Goal: Check status: Check status

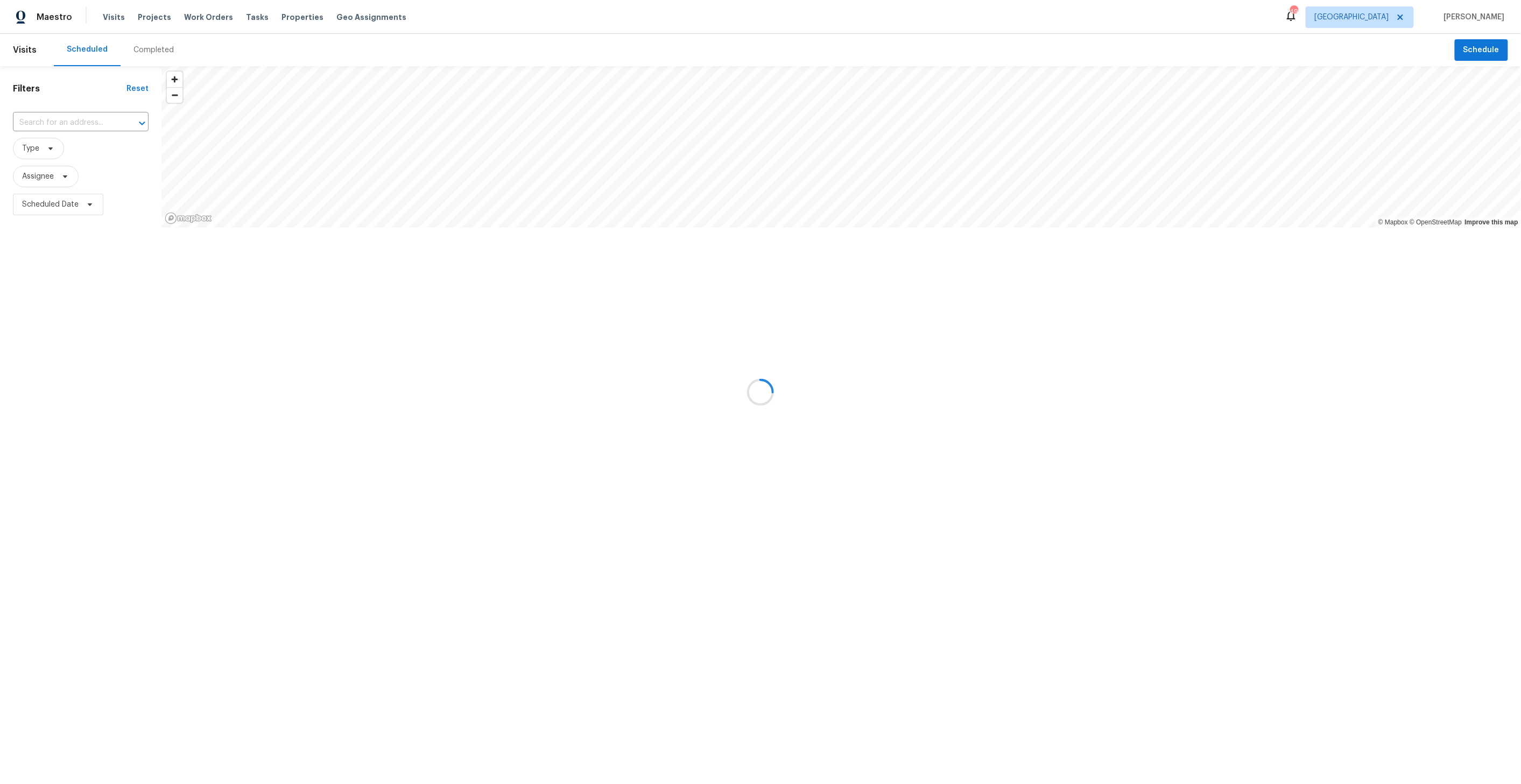
click at [1408, 18] on div at bounding box center [760, 392] width 1521 height 784
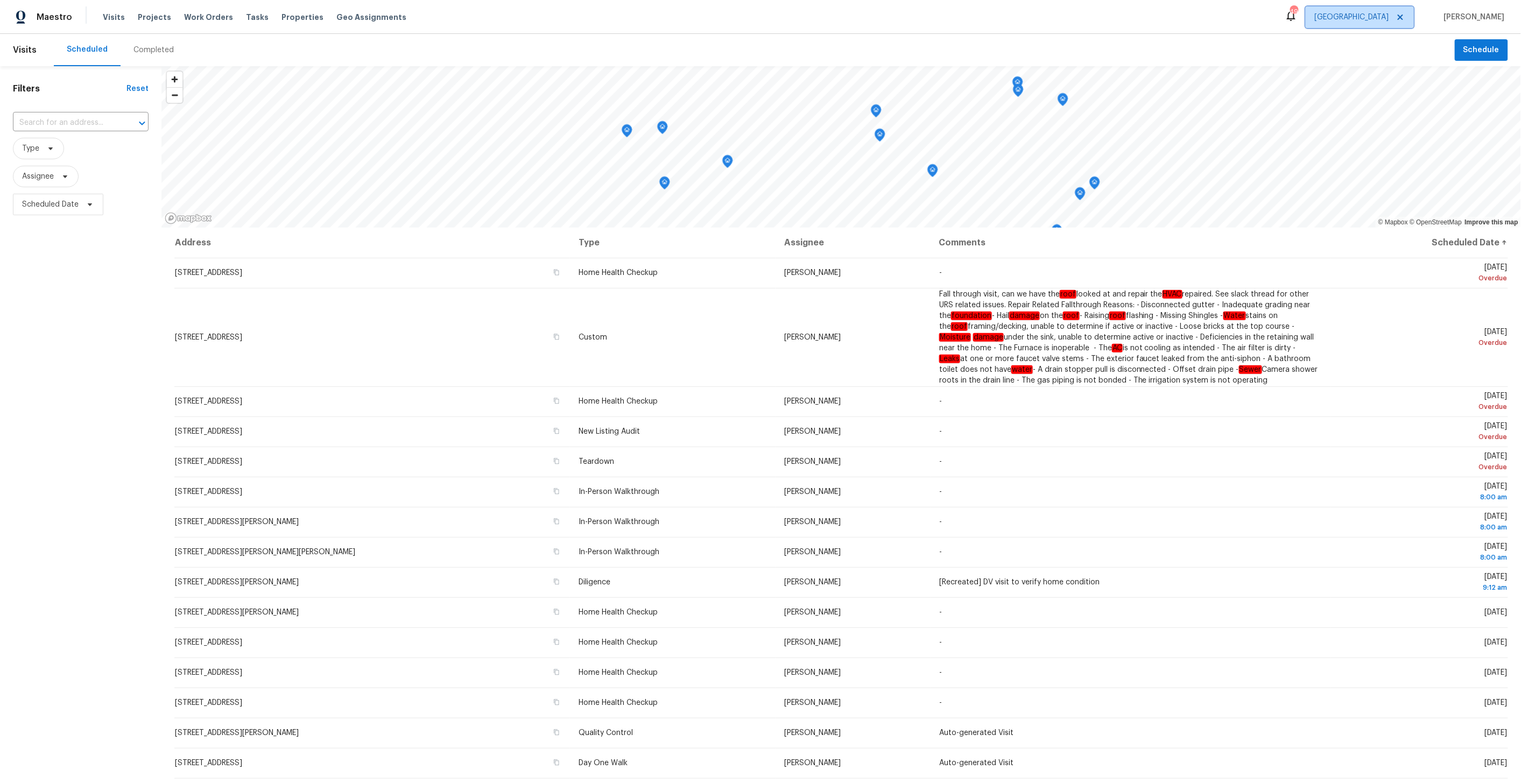
click at [1389, 18] on span "[GEOGRAPHIC_DATA]" at bounding box center [1351, 17] width 74 height 11
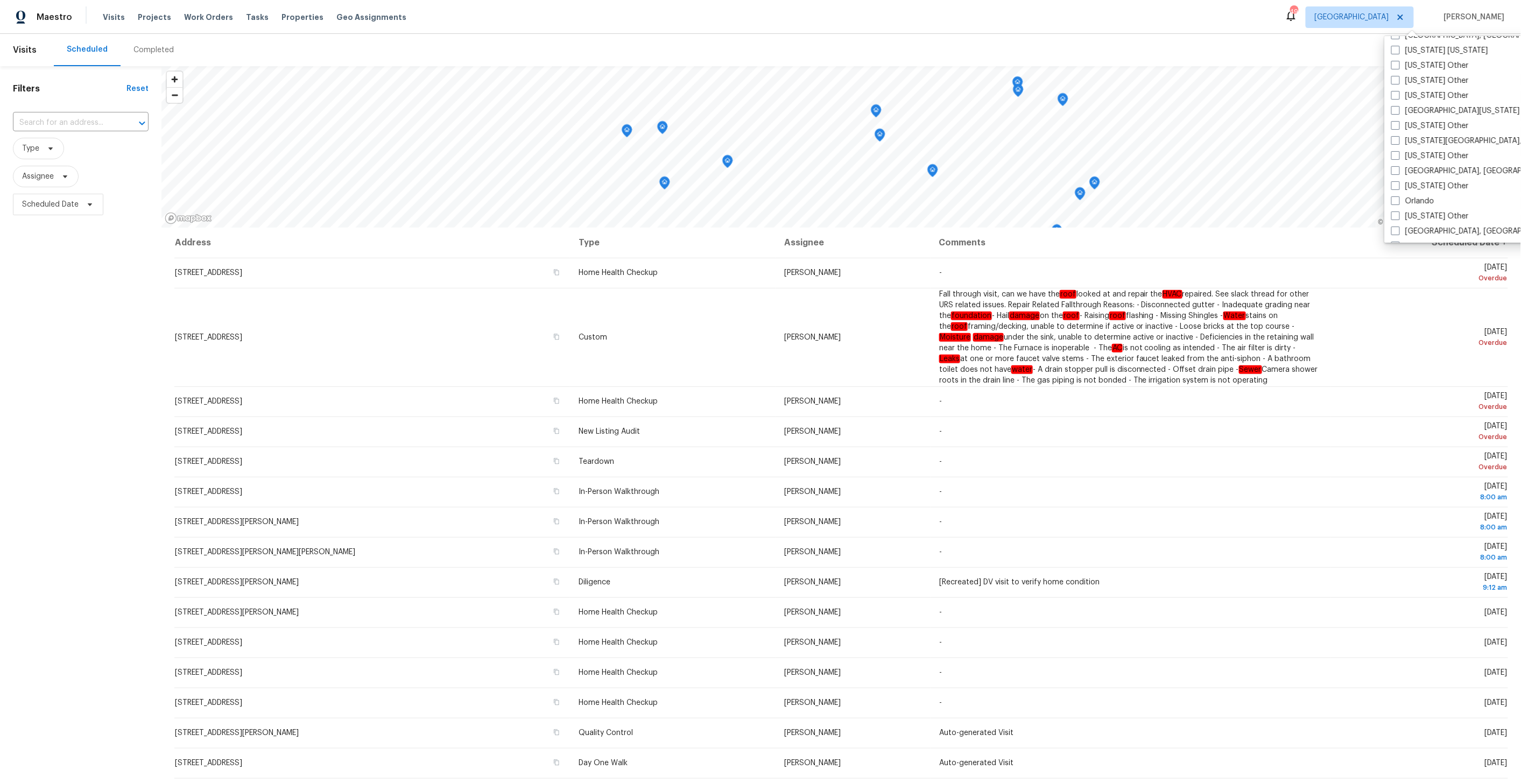
scroll to position [1085, 0]
click at [1422, 196] on label "Orlando" at bounding box center [1412, 197] width 43 height 11
click at [1398, 196] on input "Orlando" at bounding box center [1394, 196] width 7 height 7
checkbox input "true"
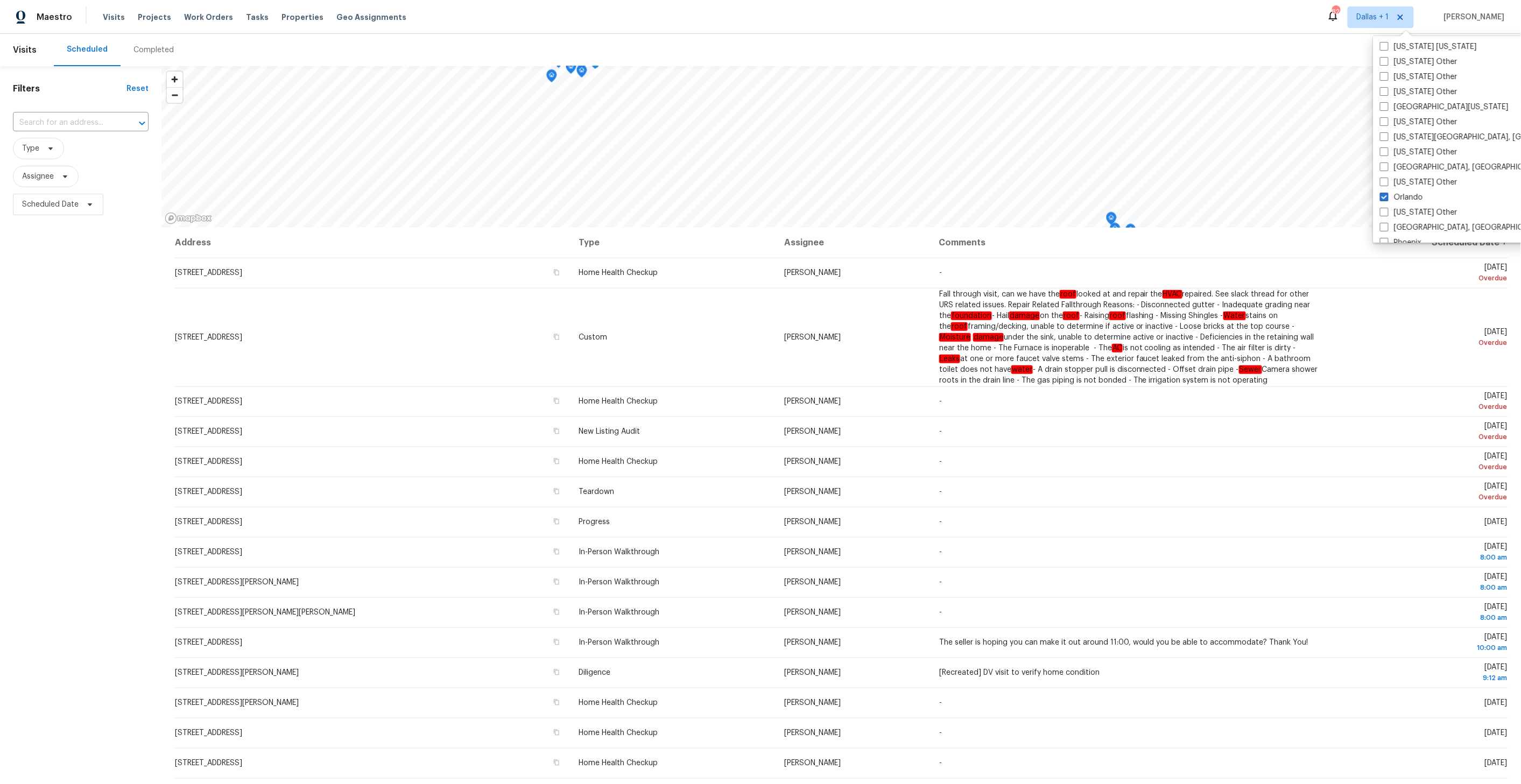
click at [147, 50] on div "Completed" at bounding box center [153, 50] width 40 height 11
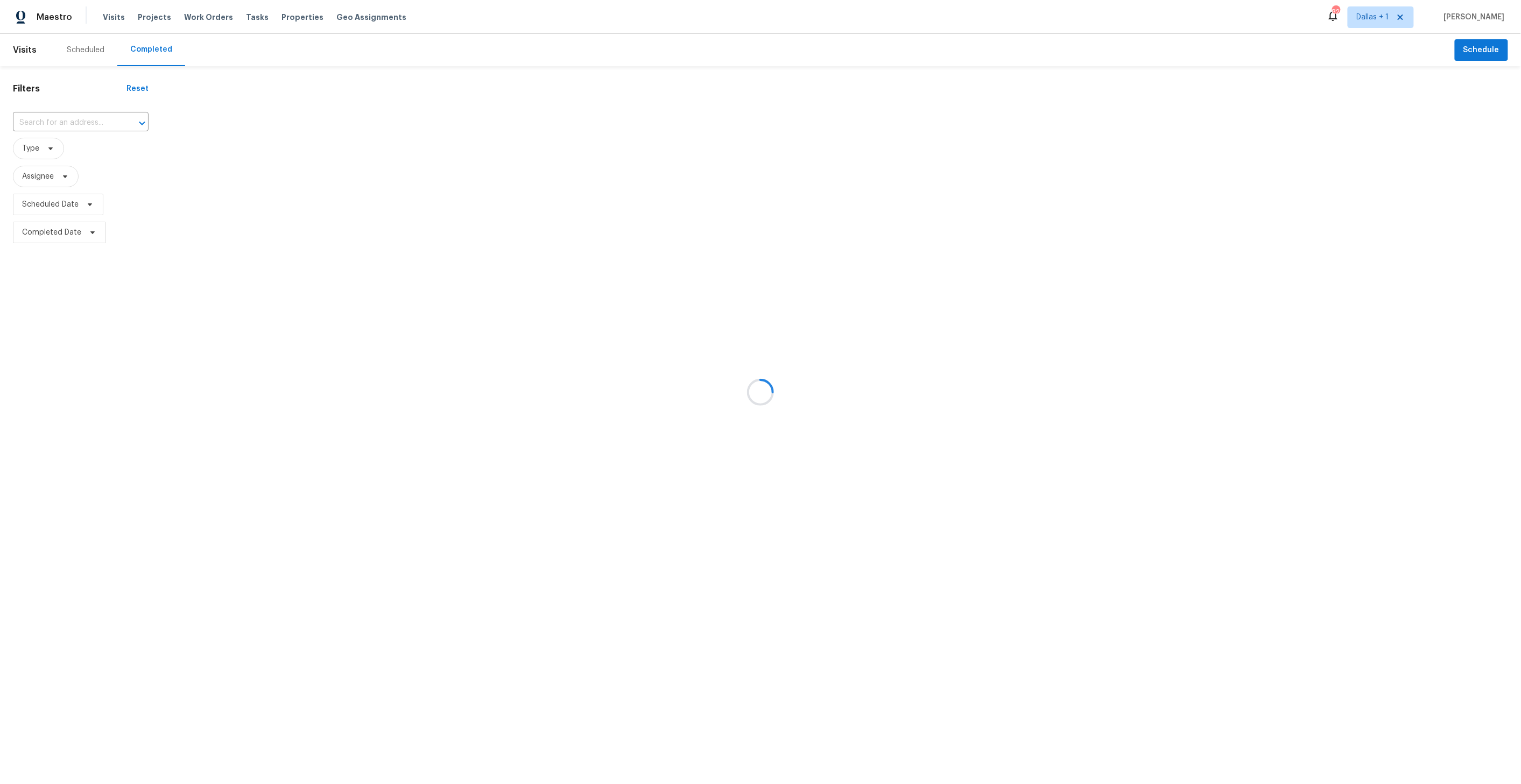
click at [65, 116] on div at bounding box center [760, 392] width 1521 height 784
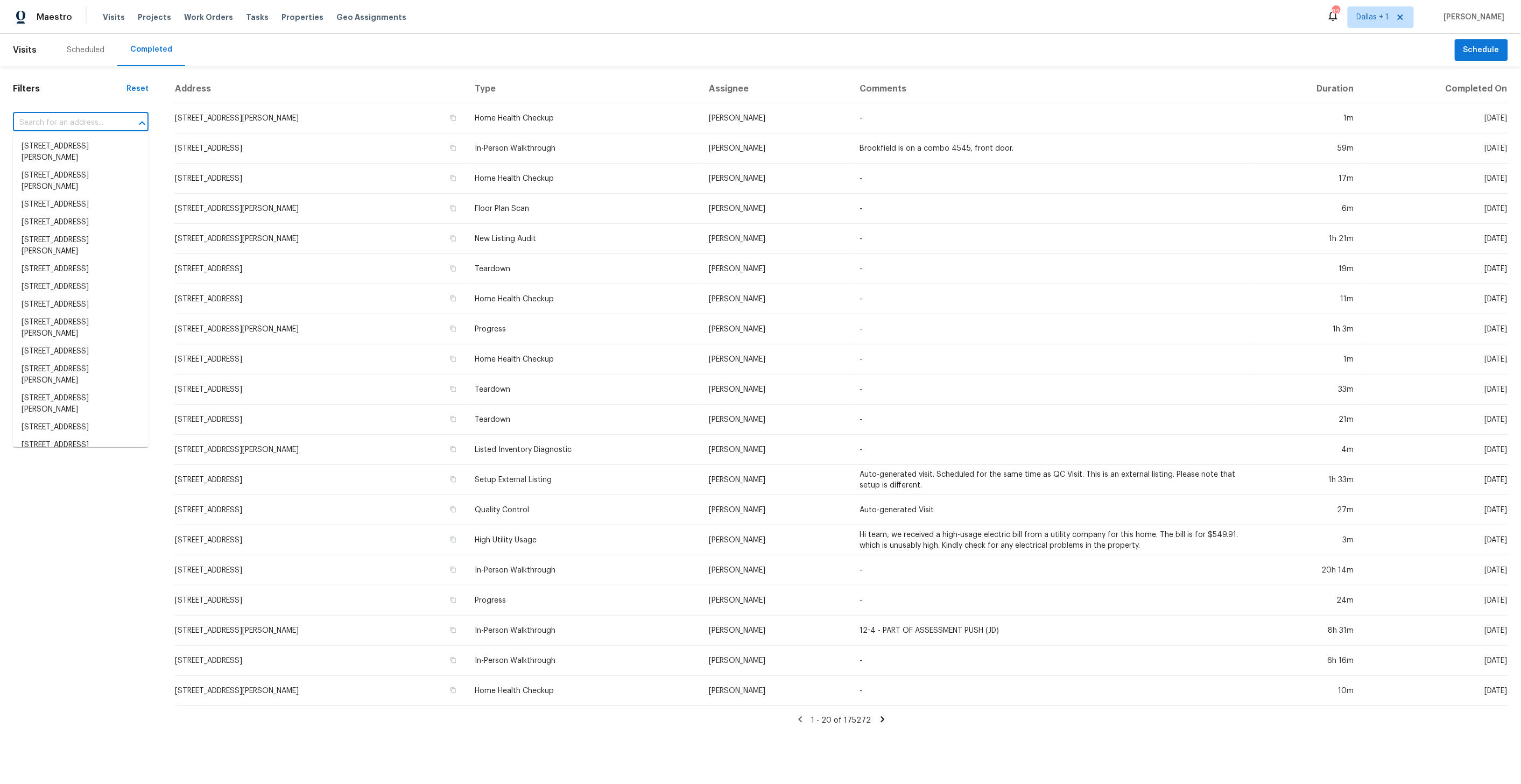
click at [59, 119] on input "text" at bounding box center [65, 122] width 106 height 17
click at [53, 127] on input "text" at bounding box center [65, 122] width 106 height 17
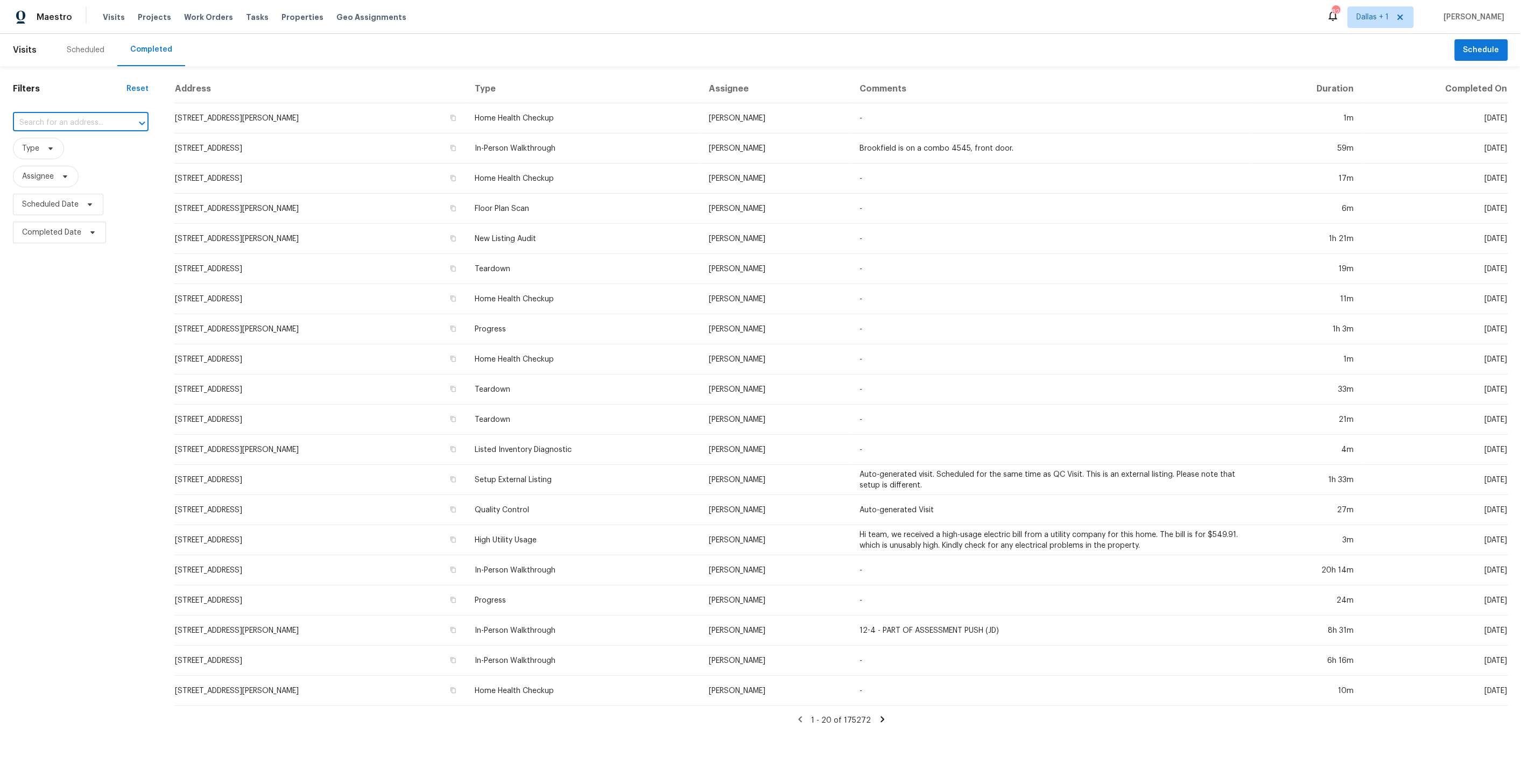
paste input "[STREET_ADDRESS]"
type input "[STREET_ADDRESS]"
click at [80, 145] on li "[STREET_ADDRESS]" at bounding box center [81, 146] width 135 height 18
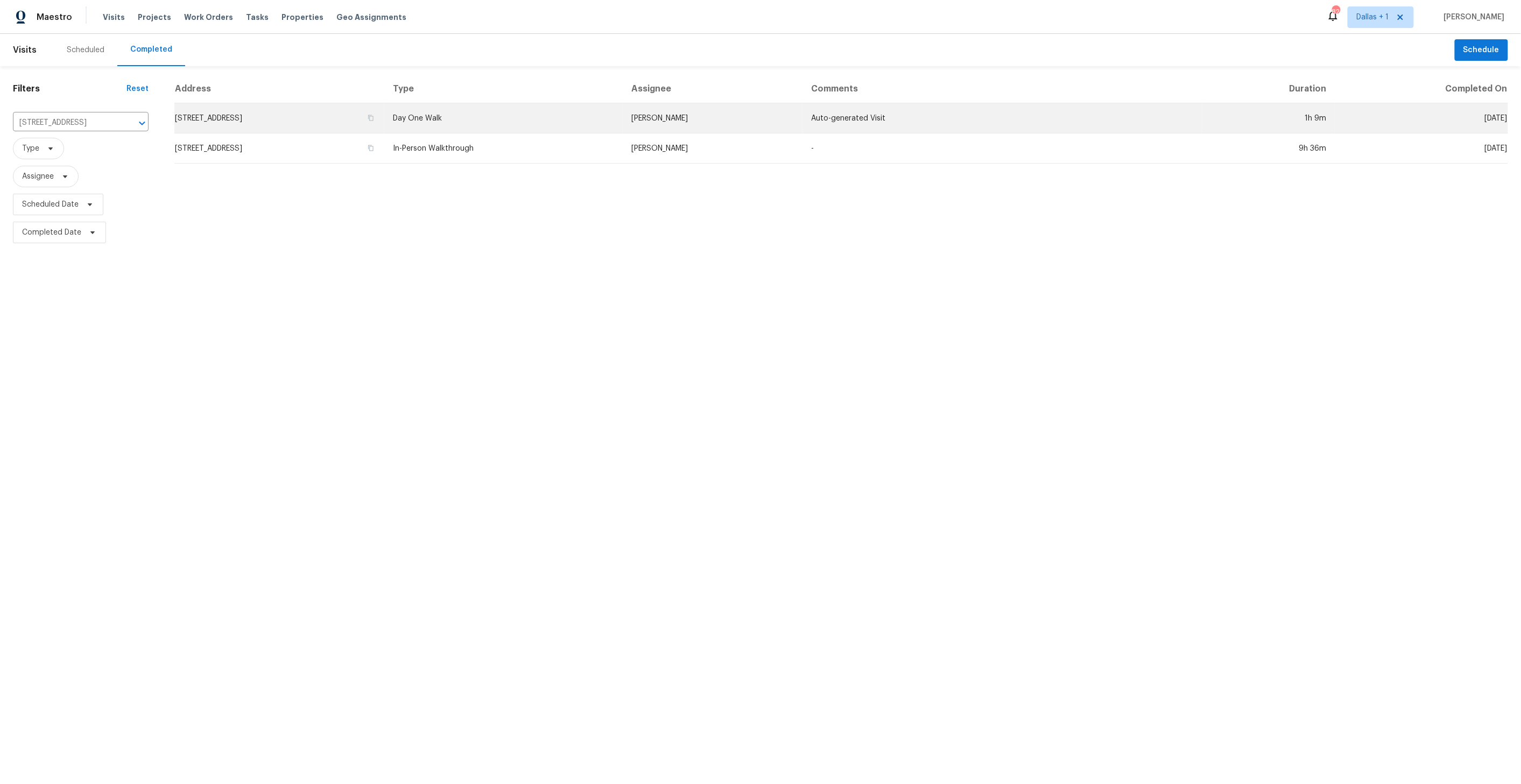
click at [525, 114] on td "Day One Walk" at bounding box center [503, 119] width 238 height 30
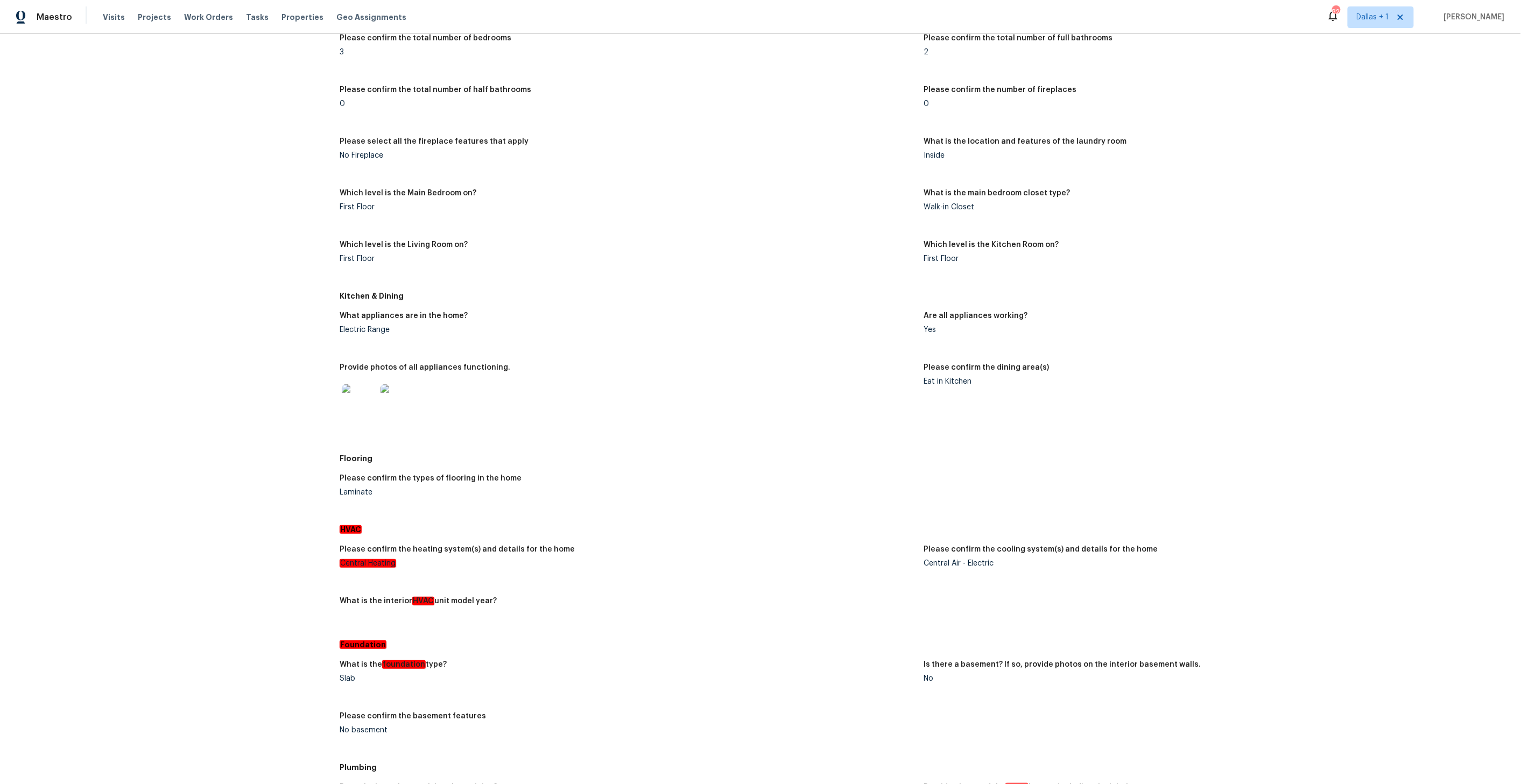
scroll to position [350, 0]
